Goal: Task Accomplishment & Management: Manage account settings

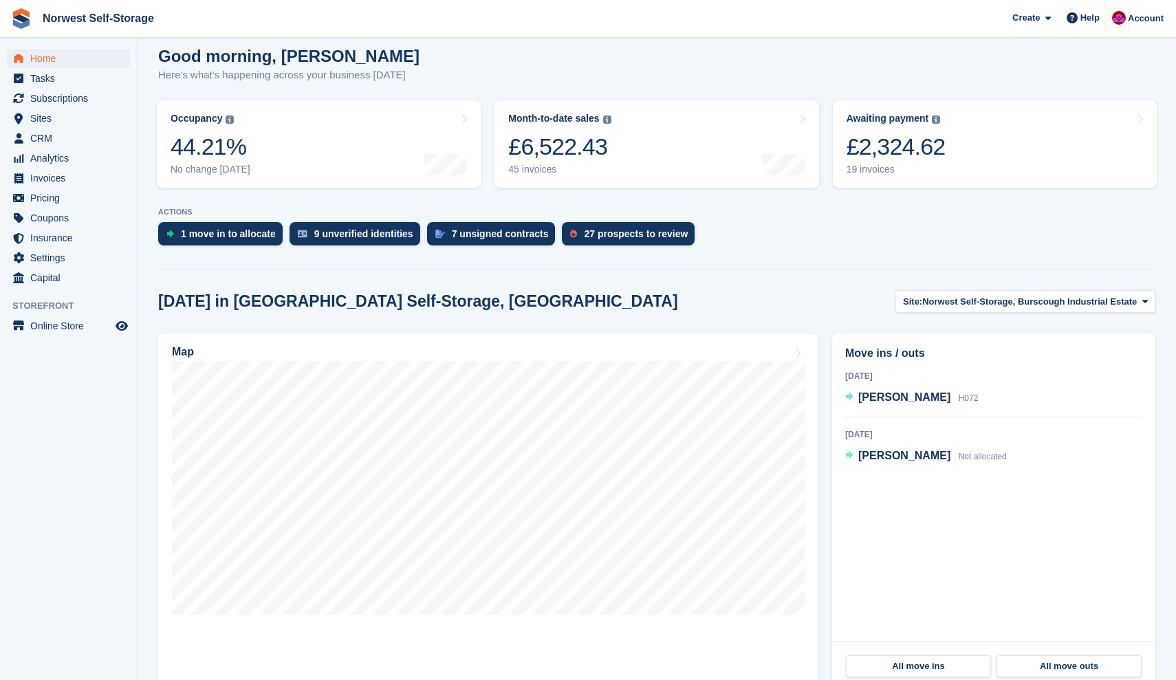
scroll to position [131, 0]
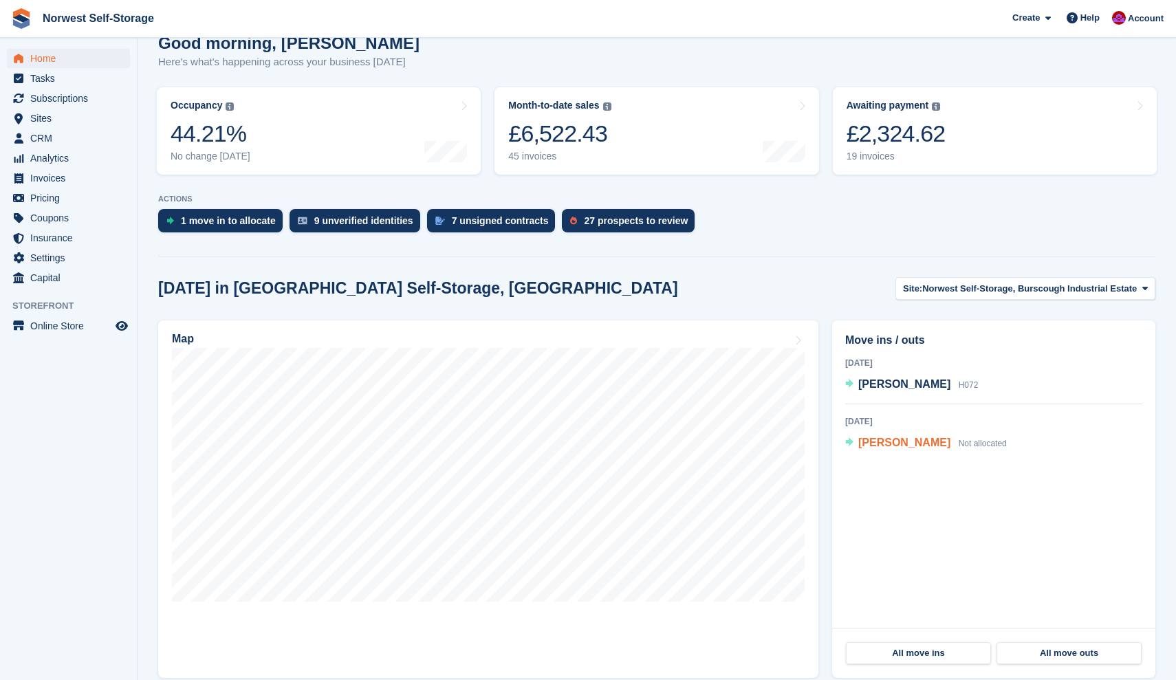
click at [879, 442] on span "[PERSON_NAME]" at bounding box center [904, 443] width 92 height 12
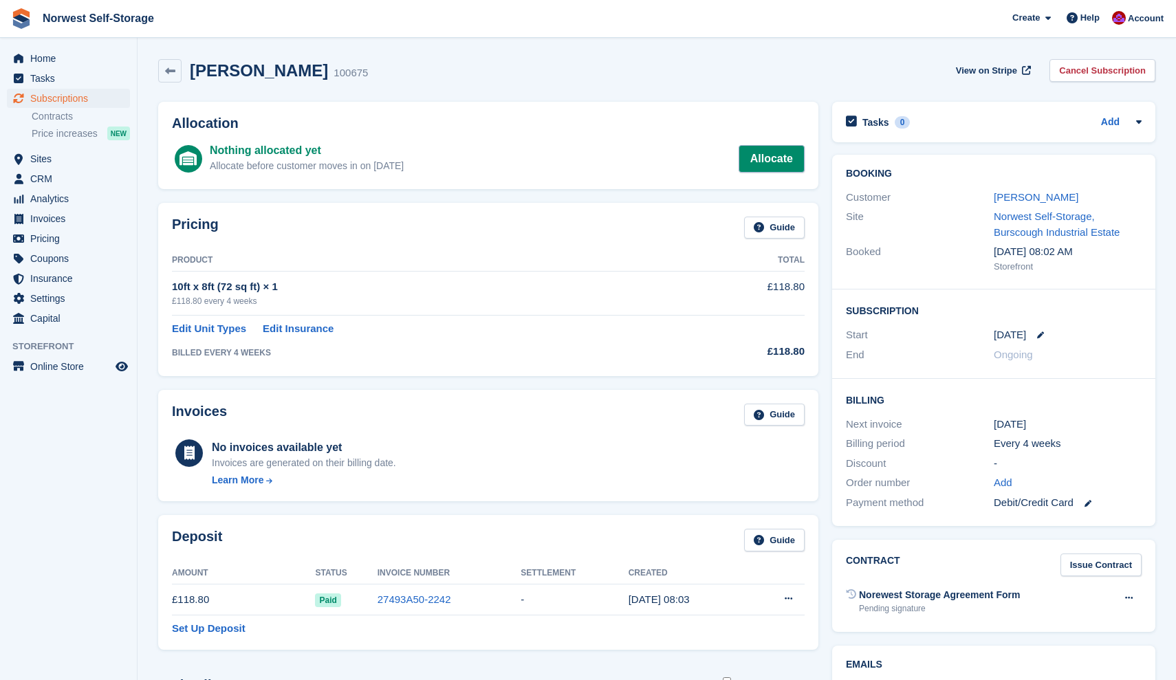
click at [770, 155] on link "Allocate" at bounding box center [771, 159] width 66 height 28
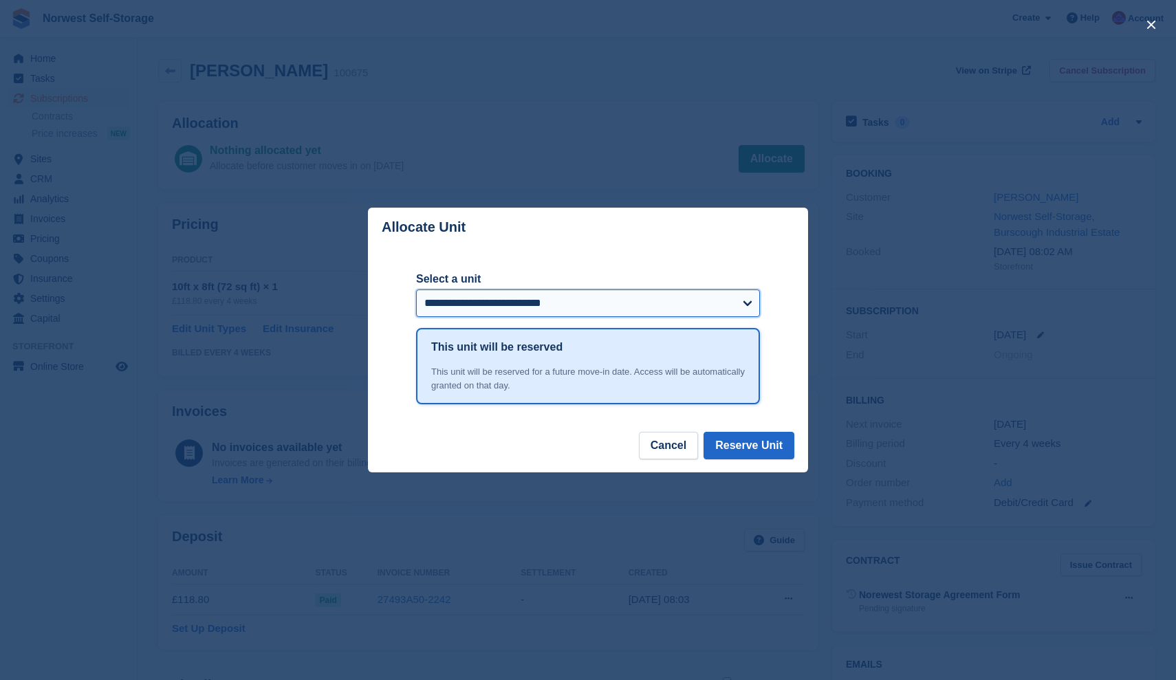
select select "*****"
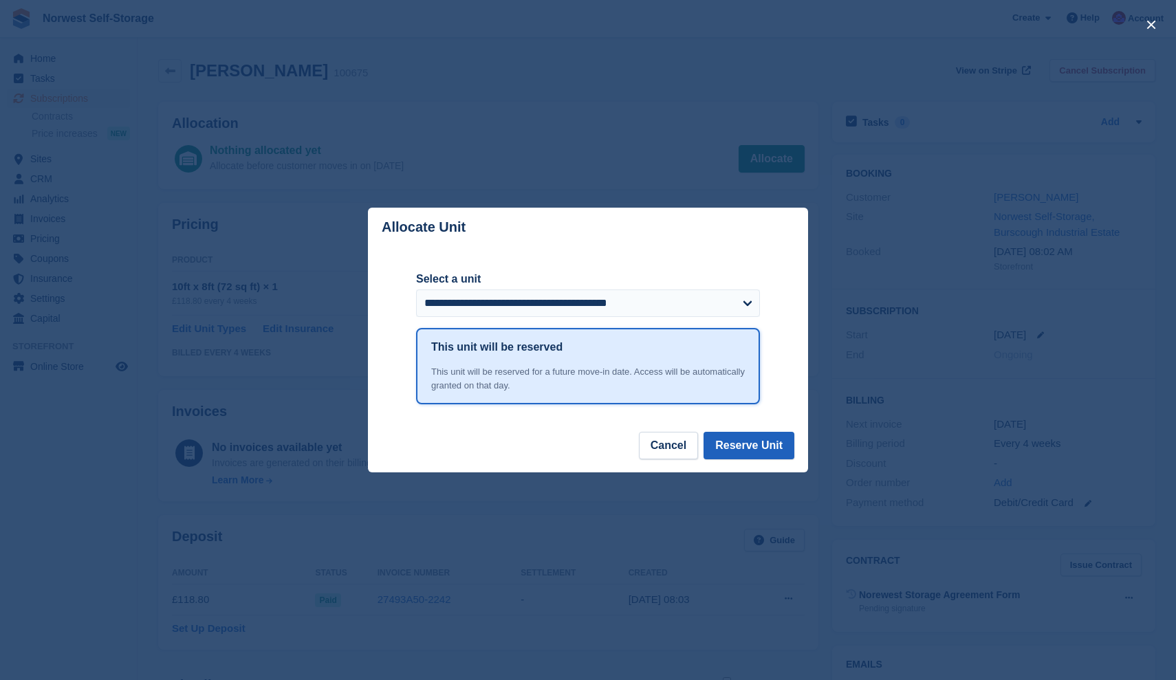
click at [751, 446] on button "Reserve Unit" at bounding box center [748, 446] width 91 height 28
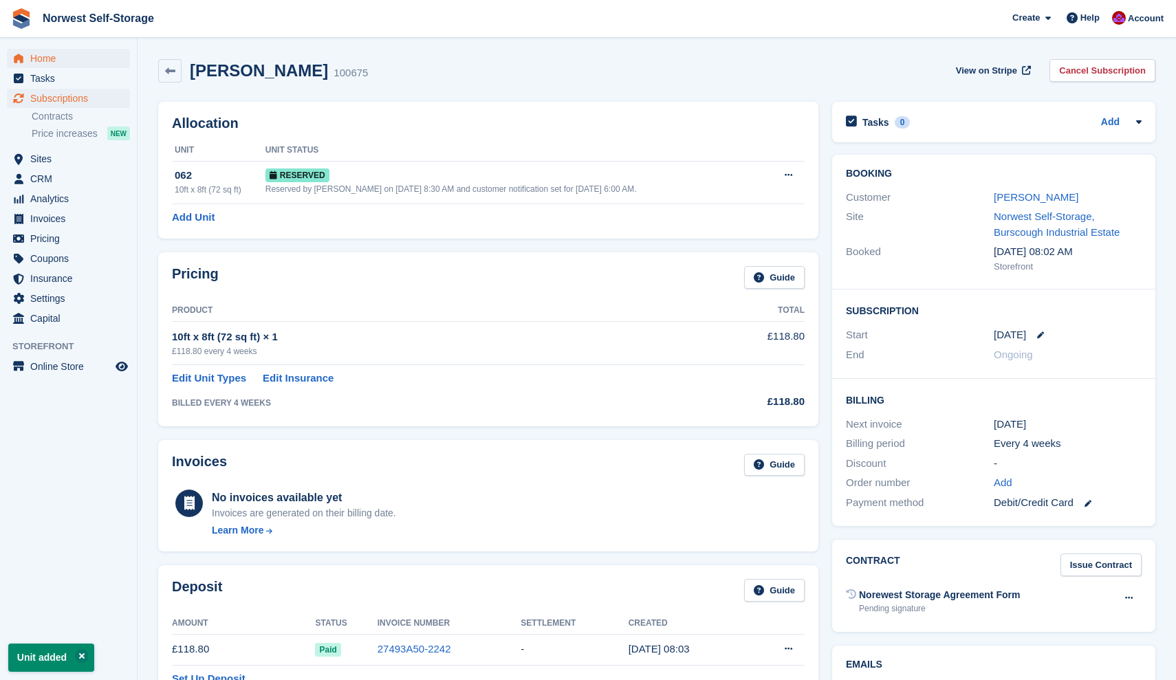
click at [46, 56] on span "Home" at bounding box center [71, 58] width 83 height 19
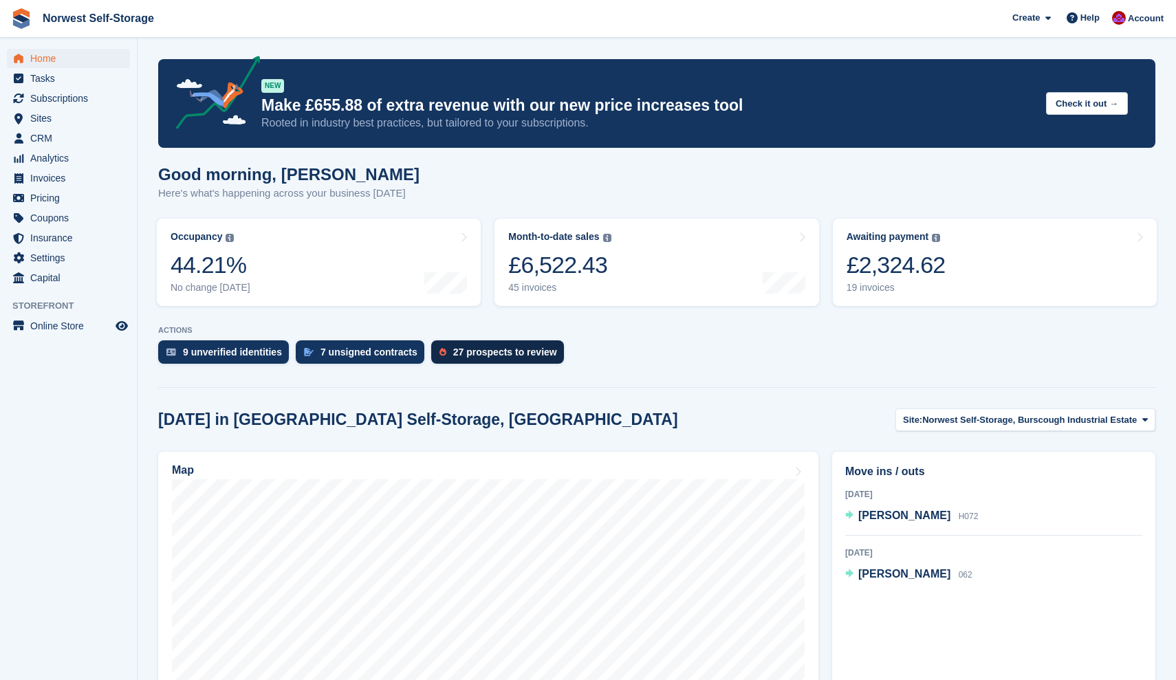
click at [503, 353] on div "27 prospects to review" at bounding box center [505, 352] width 104 height 11
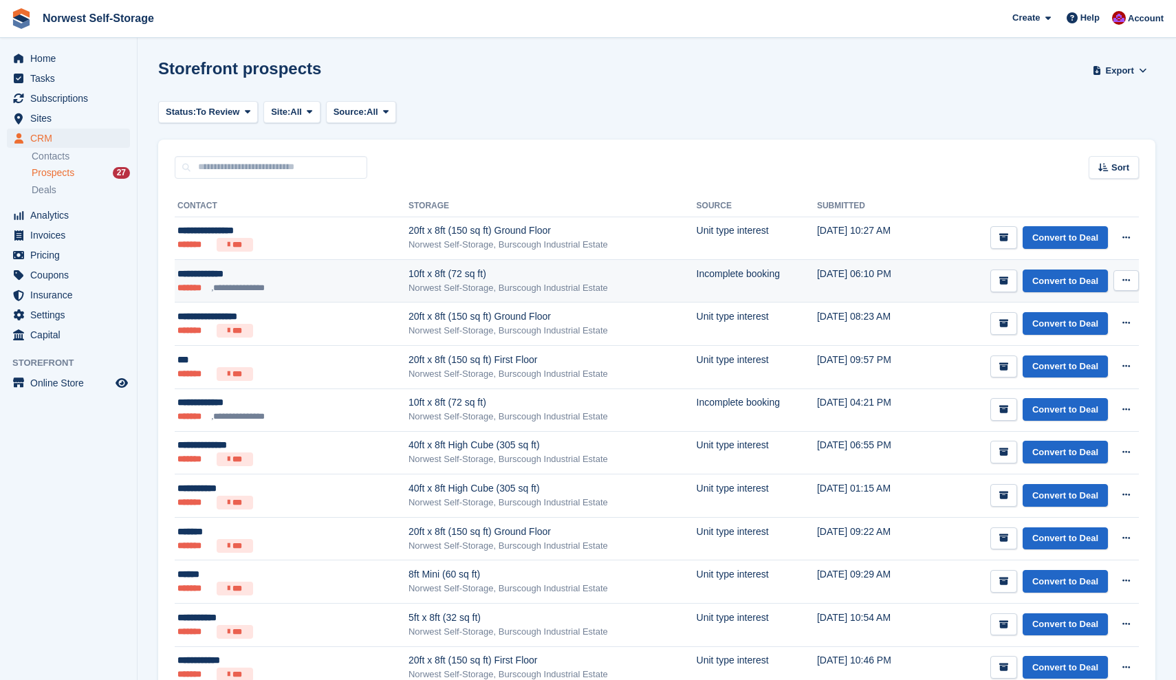
click at [1126, 283] on icon at bounding box center [1126, 280] width 8 height 9
